Goal: Information Seeking & Learning: Learn about a topic

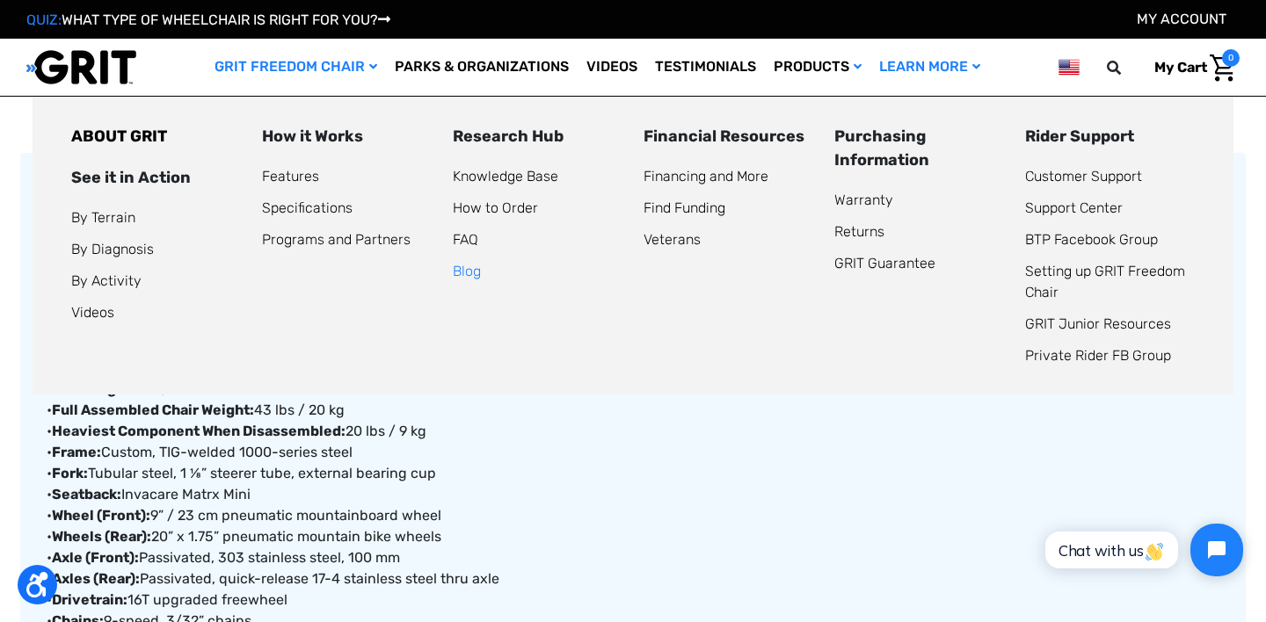
click at [467, 266] on link "Blog" at bounding box center [467, 271] width 28 height 17
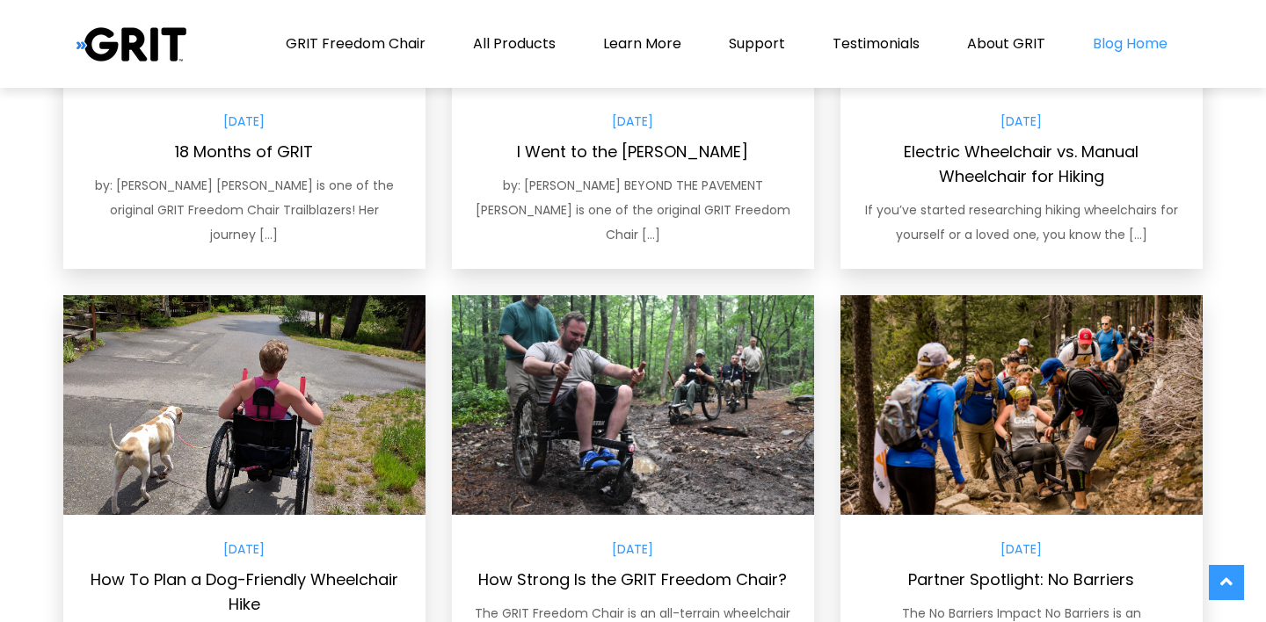
scroll to position [1174, 0]
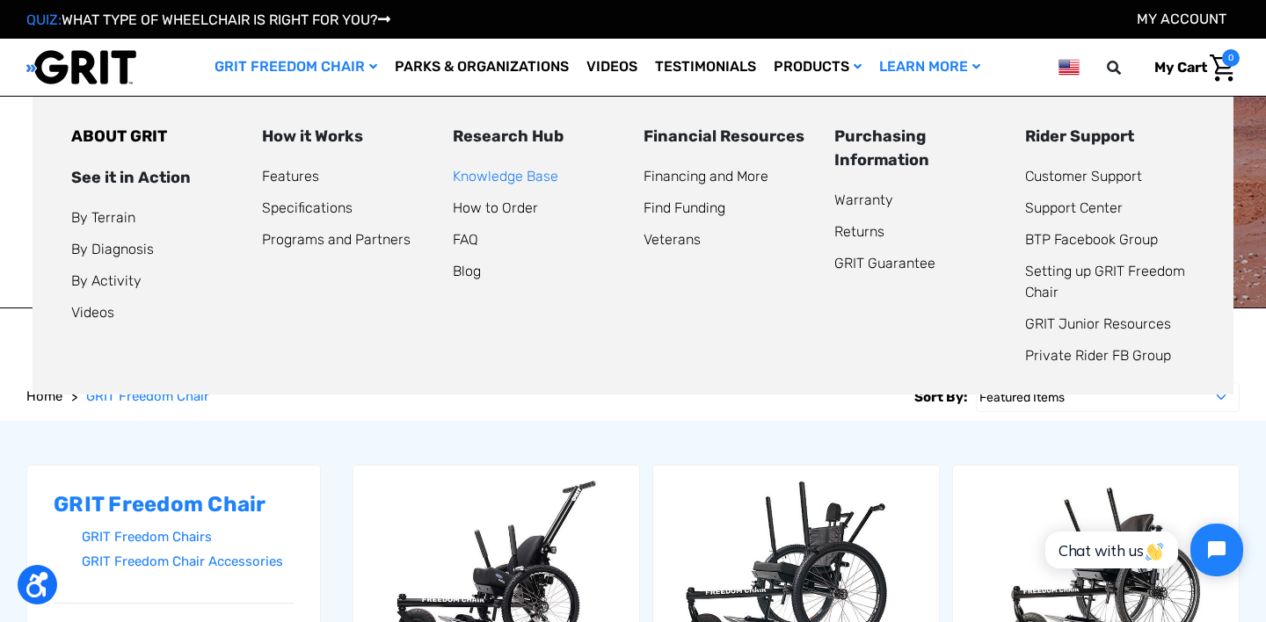
click at [513, 183] on link "Knowledge Base" at bounding box center [505, 176] width 105 height 17
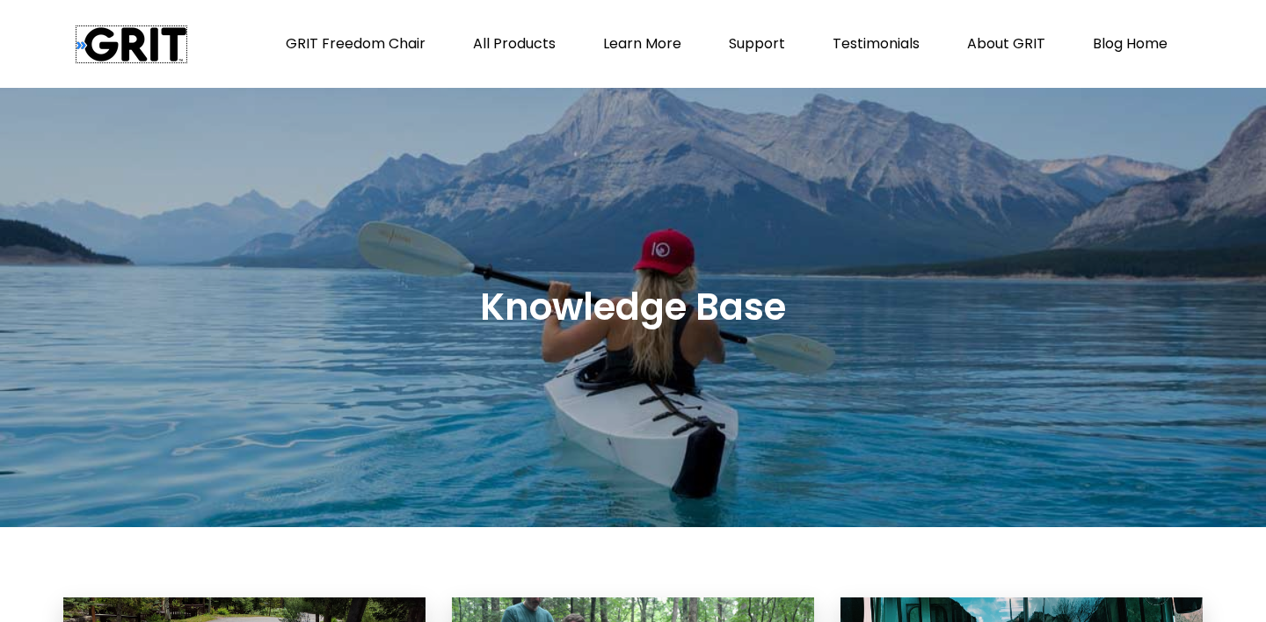
click at [128, 46] on img at bounding box center [131, 44] width 110 height 36
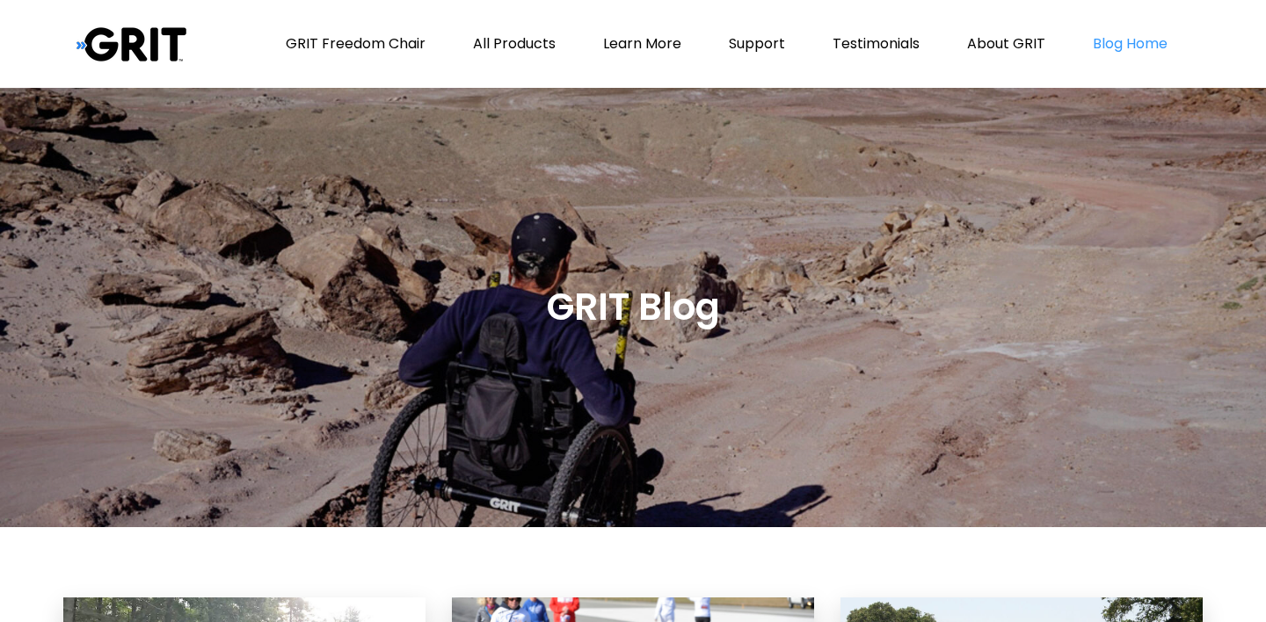
click at [214, 71] on div "GRIT Blog and Knowledge Base Move Beyond Life’s Limits GRIT Freedom Chair All P…" at bounding box center [632, 44] width 1139 height 88
